Goal: Task Accomplishment & Management: Manage account settings

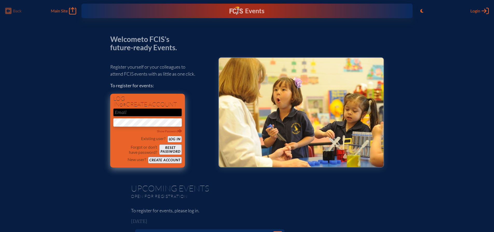
type input "[EMAIL_ADDRESS][DOMAIN_NAME]"
click at [176, 139] on button "Log in" at bounding box center [175, 139] width 14 height 6
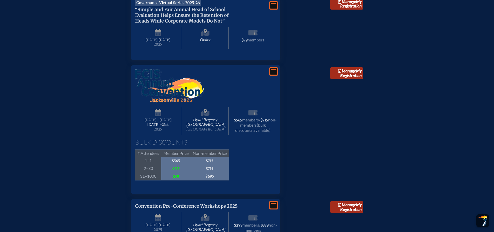
scroll to position [908, 0]
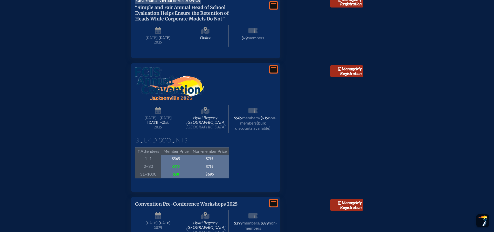
click at [162, 120] on span "–[DATE]" at bounding box center [164, 118] width 15 height 4
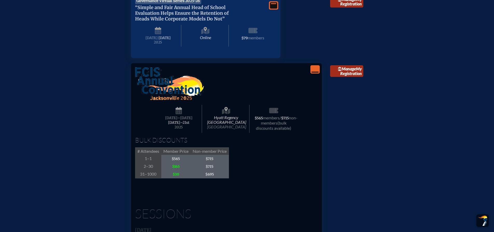
click at [177, 120] on span "[DATE]" at bounding box center [171, 118] width 12 height 4
